Goal: Task Accomplishment & Management: Use online tool/utility

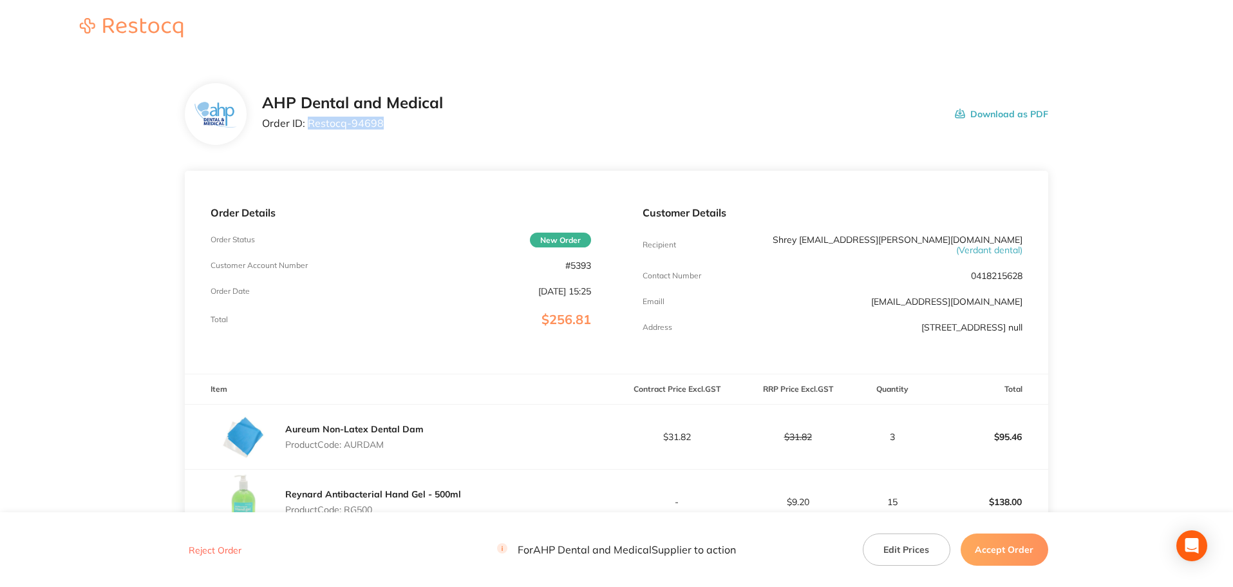
drag, startPoint x: 384, startPoint y: 123, endPoint x: 308, endPoint y: 125, distance: 76.7
click at [308, 125] on p "Order ID: Restocq- 94698" at bounding box center [352, 123] width 181 height 12
copy p "Restocq- 94698"
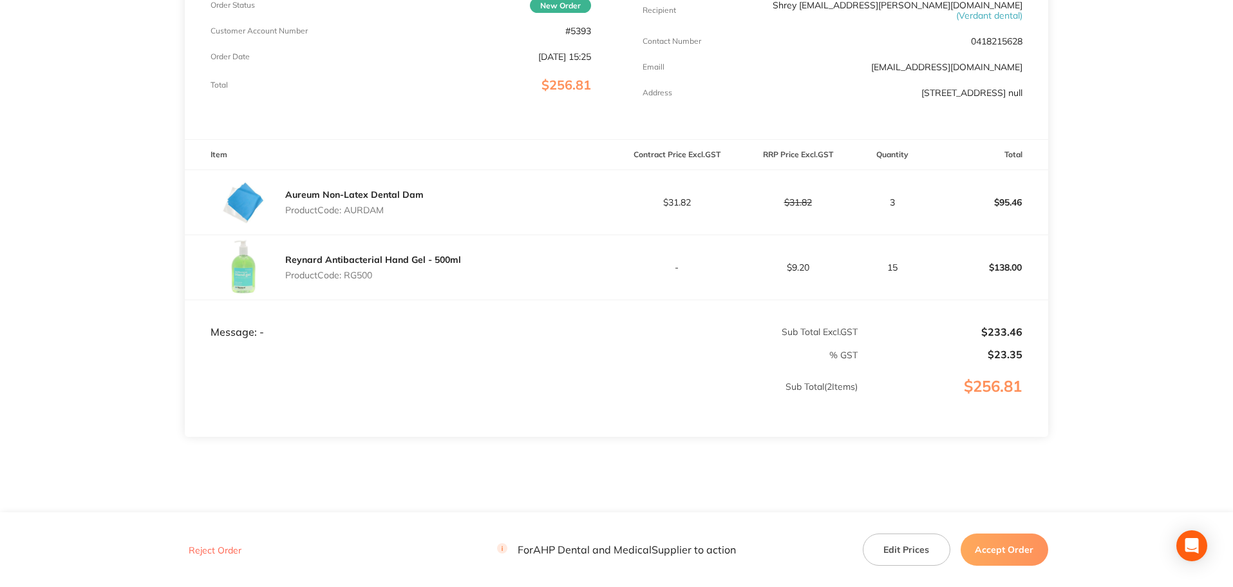
scroll to position [256, 0]
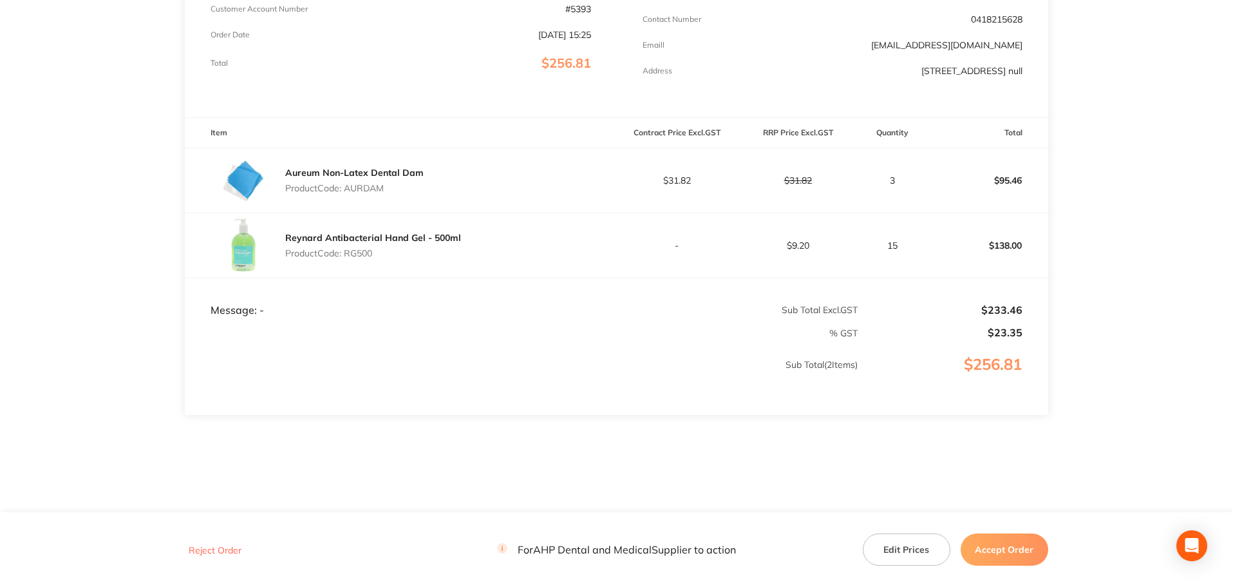
click at [1000, 550] on button "Accept Order" at bounding box center [1005, 549] width 88 height 32
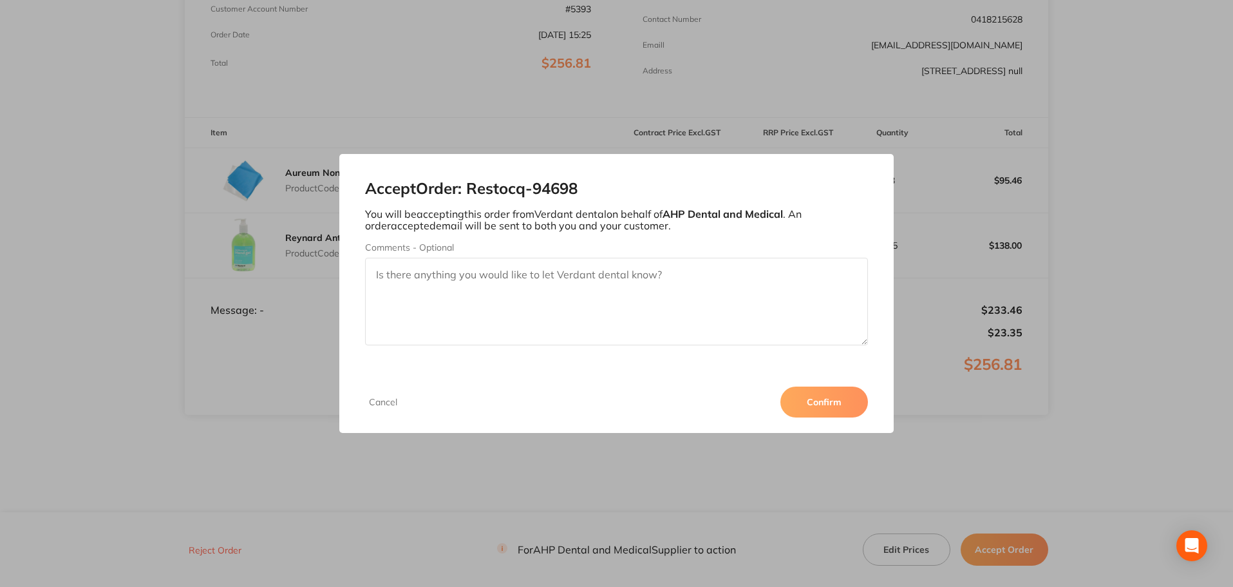
click at [666, 297] on textarea "Comments - Optional" at bounding box center [617, 302] width 504 height 88
type textarea "P"
type textarea "Thank you for your order. Please note that the Reynard hand gel is out of stock…"
click at [800, 403] on button "Confirm" at bounding box center [824, 401] width 88 height 31
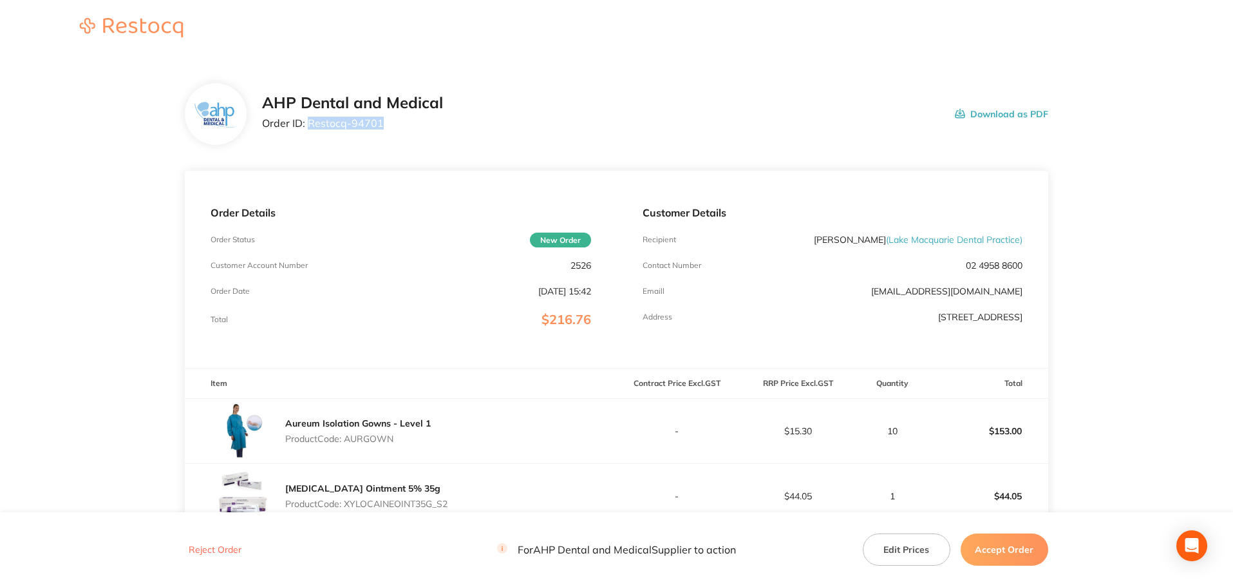
drag, startPoint x: 310, startPoint y: 124, endPoint x: 383, endPoint y: 121, distance: 72.8
click at [383, 121] on p "Order ID: Restocq- 94701" at bounding box center [352, 123] width 181 height 12
copy p "Restocq- 94701"
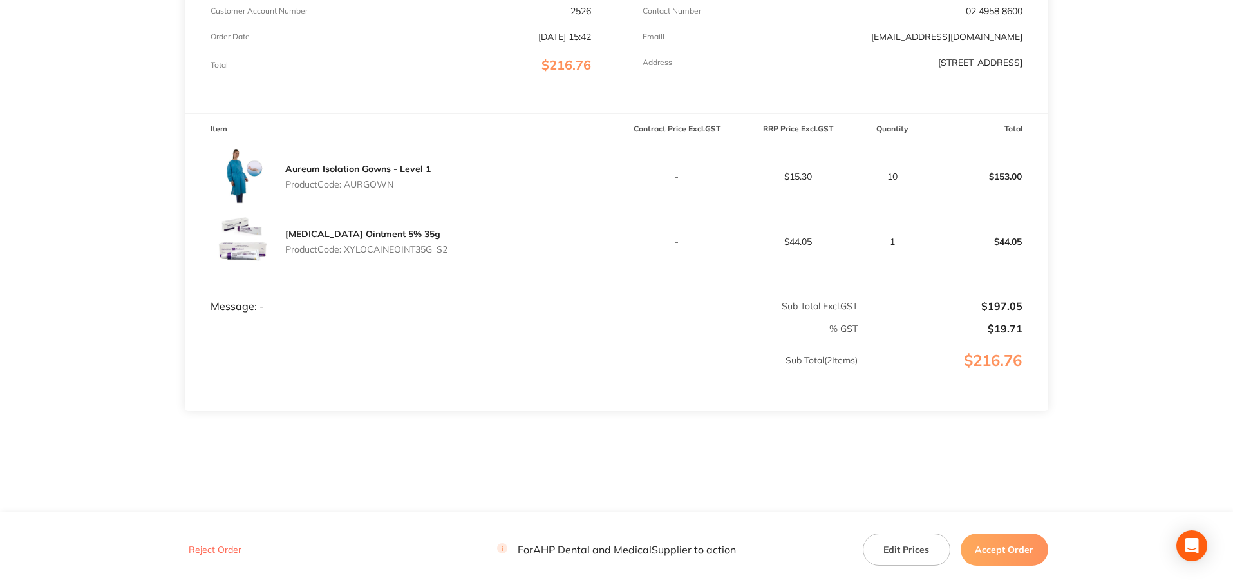
scroll to position [256, 0]
click at [1005, 555] on button "Accept Order" at bounding box center [1005, 549] width 88 height 32
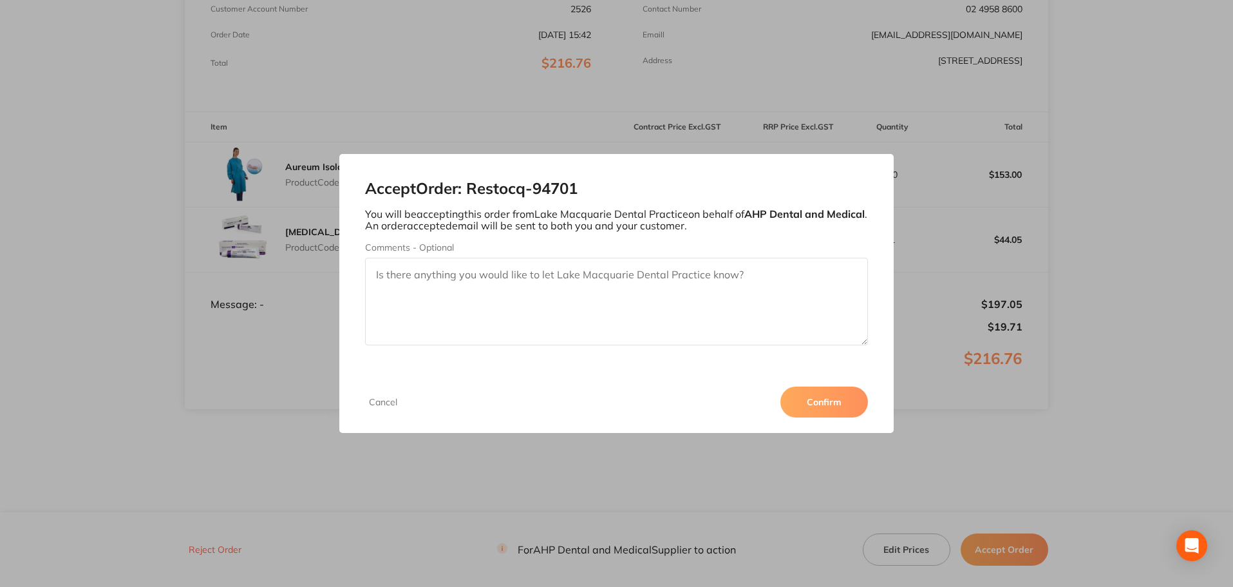
click at [836, 401] on button "Confirm" at bounding box center [824, 401] width 88 height 31
